Goal: Check status: Check status

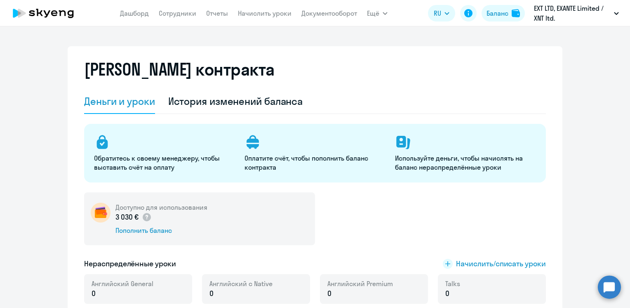
select select "english_adult_not_native_speaker"
click at [500, 13] on div "Баланс" at bounding box center [497, 13] width 22 height 10
click at [206, 101] on div "История изменений баланса" at bounding box center [235, 100] width 135 height 13
select select "english_adult_not_native_speaker"
click at [269, 104] on div "История изменений баланса" at bounding box center [235, 100] width 135 height 13
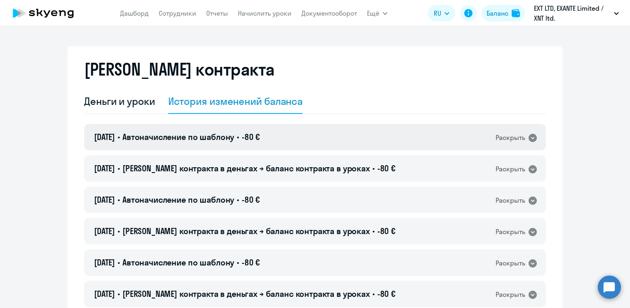
click at [200, 146] on div "[DATE] • Автоначисление по шаблону • -80 € Раскрыть" at bounding box center [315, 137] width 462 height 26
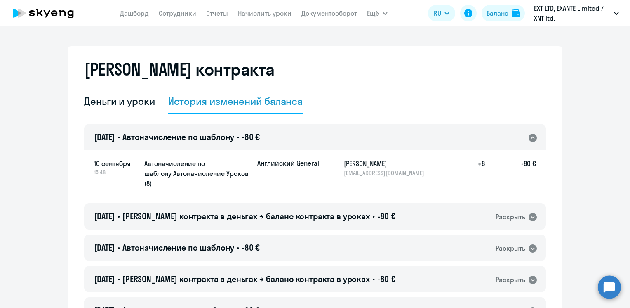
click at [200, 146] on div "[DATE] • Автоначисление по шаблону • -80 € Раскрыть" at bounding box center [315, 137] width 462 height 26
